Goal: Information Seeking & Learning: Learn about a topic

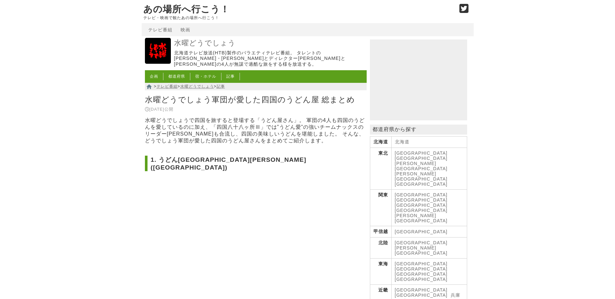
click at [217, 162] on h2 "1. うどん[GEOGRAPHIC_DATA][PERSON_NAME] ([GEOGRAPHIC_DATA])" at bounding box center [256, 164] width 222 height 16
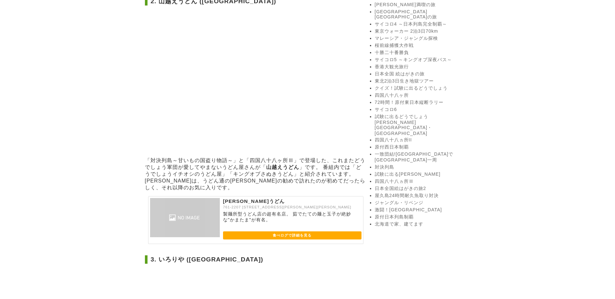
scroll to position [486, 0]
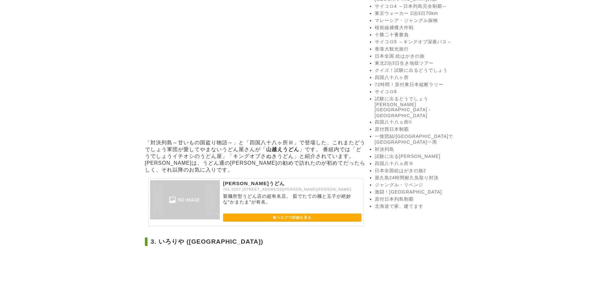
click at [200, 180] on img at bounding box center [185, 199] width 70 height 39
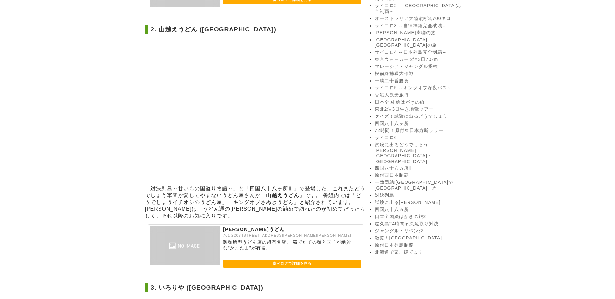
scroll to position [454, 0]
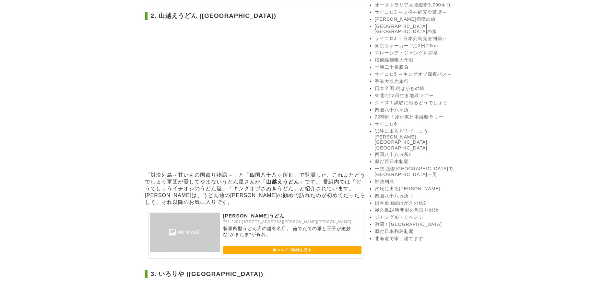
click at [266, 220] on p "761-2207 [STREET_ADDRESS][PERSON_NAME][PERSON_NAME]" at bounding box center [292, 222] width 138 height 5
click at [212, 213] on img at bounding box center [185, 232] width 70 height 39
click at [228, 213] on p "[PERSON_NAME]うどん" at bounding box center [292, 216] width 138 height 7
click at [241, 213] on p "[PERSON_NAME]うどん" at bounding box center [292, 216] width 138 height 7
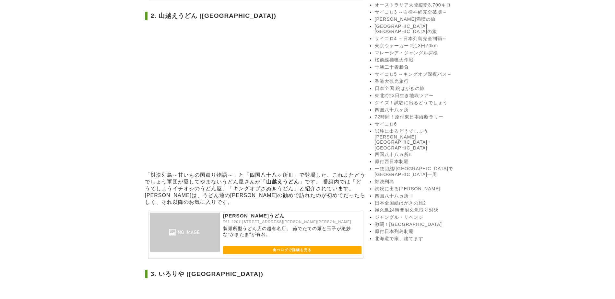
drag, startPoint x: 241, startPoint y: 176, endPoint x: 291, endPoint y: 197, distance: 54.2
click at [291, 226] on p "製麺所型うどん店の超有名店。 茹でたての麺と玉子が絶妙な"かまたま"が有名。" at bounding box center [292, 232] width 138 height 12
click at [264, 246] on link "食べログで詳細を見る" at bounding box center [292, 250] width 138 height 8
click at [252, 172] on p "「対決列島～甘いもの国盗り物語～」と「四国八十八ヶ所Ⅲ」で登場した、これまたどうでしょう軍団が愛してやまないうどん屋さんが「 山越えうどん 」です。 番組内で…" at bounding box center [256, 189] width 222 height 34
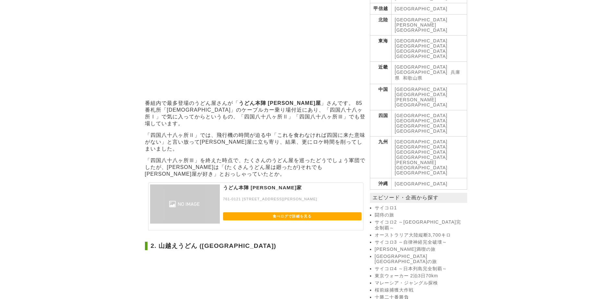
scroll to position [194, 0]
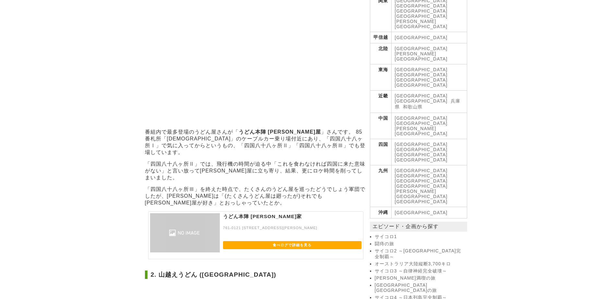
click at [286, 241] on link "食べログで詳細を見る" at bounding box center [292, 245] width 138 height 8
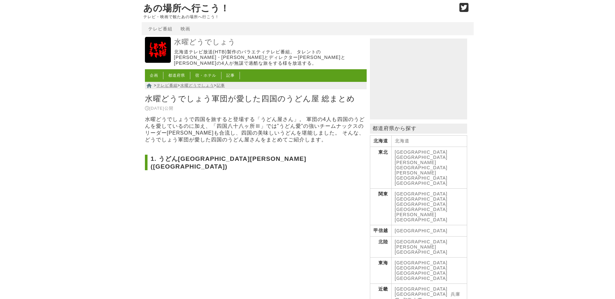
scroll to position [0, 0]
